Goal: Information Seeking & Learning: Learn about a topic

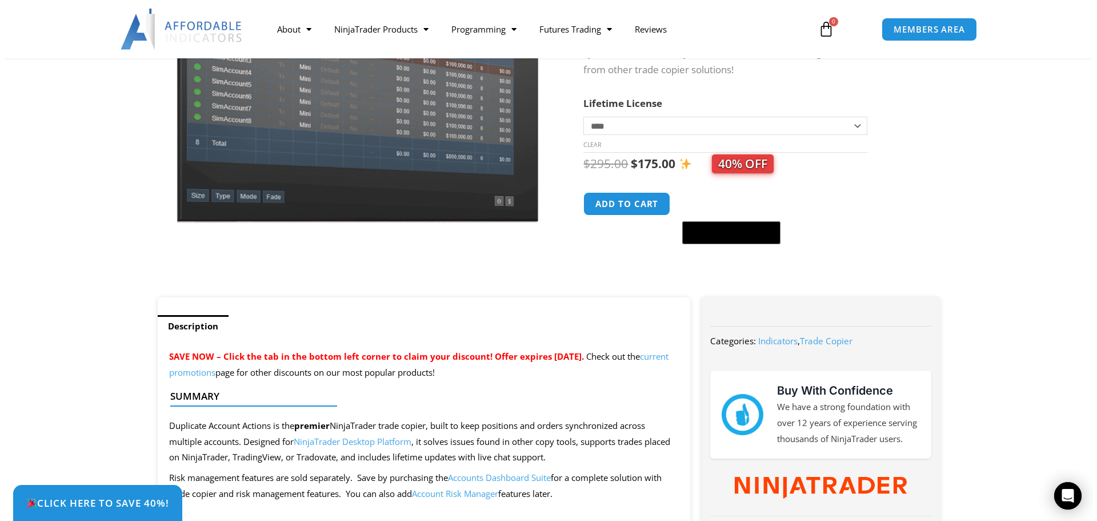
scroll to position [57, 0]
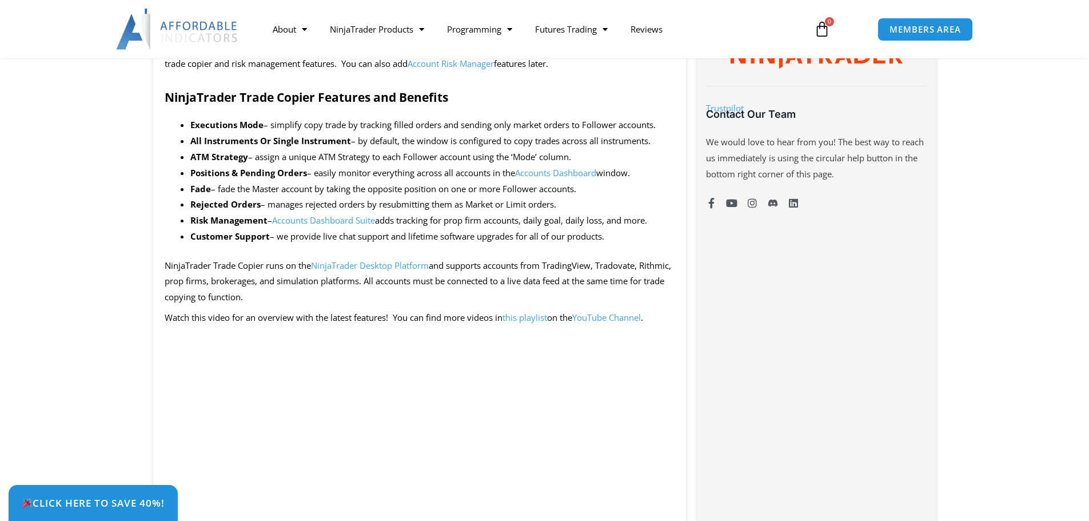
scroll to position [400, 0]
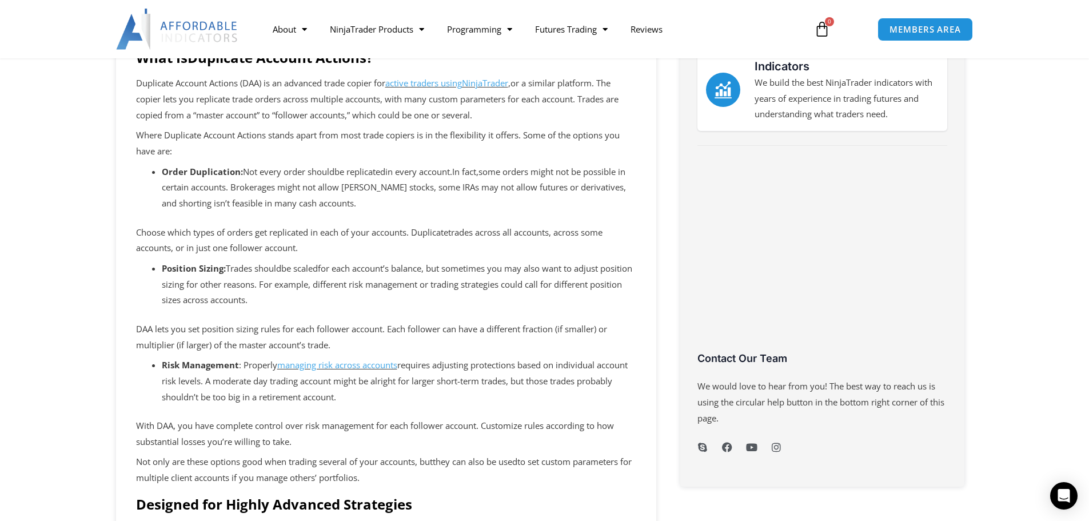
scroll to position [229, 0]
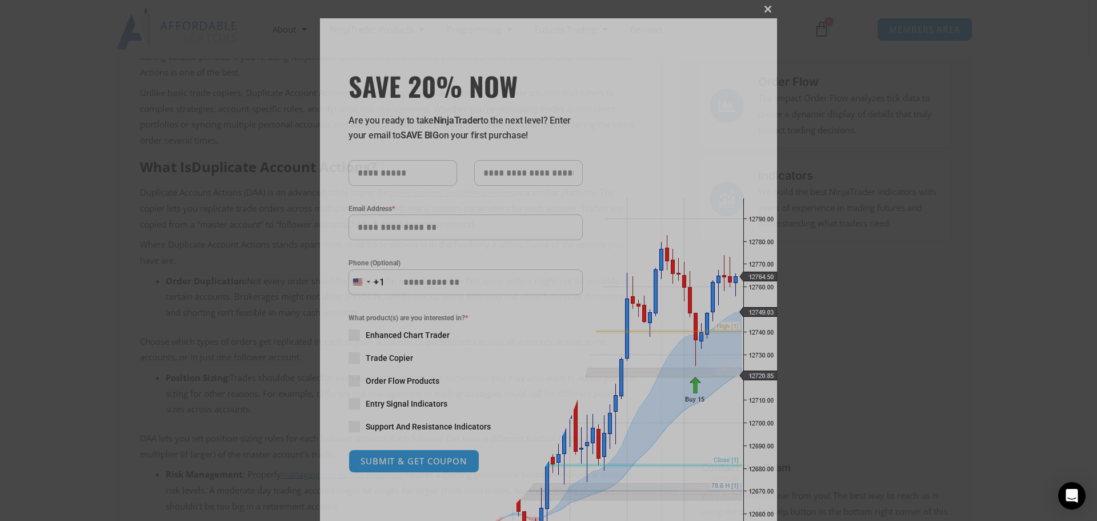
click at [768, 10] on span "SAVE 20% NOW popup" at bounding box center [768, 9] width 18 height 7
